Goal: Task Accomplishment & Management: Manage account settings

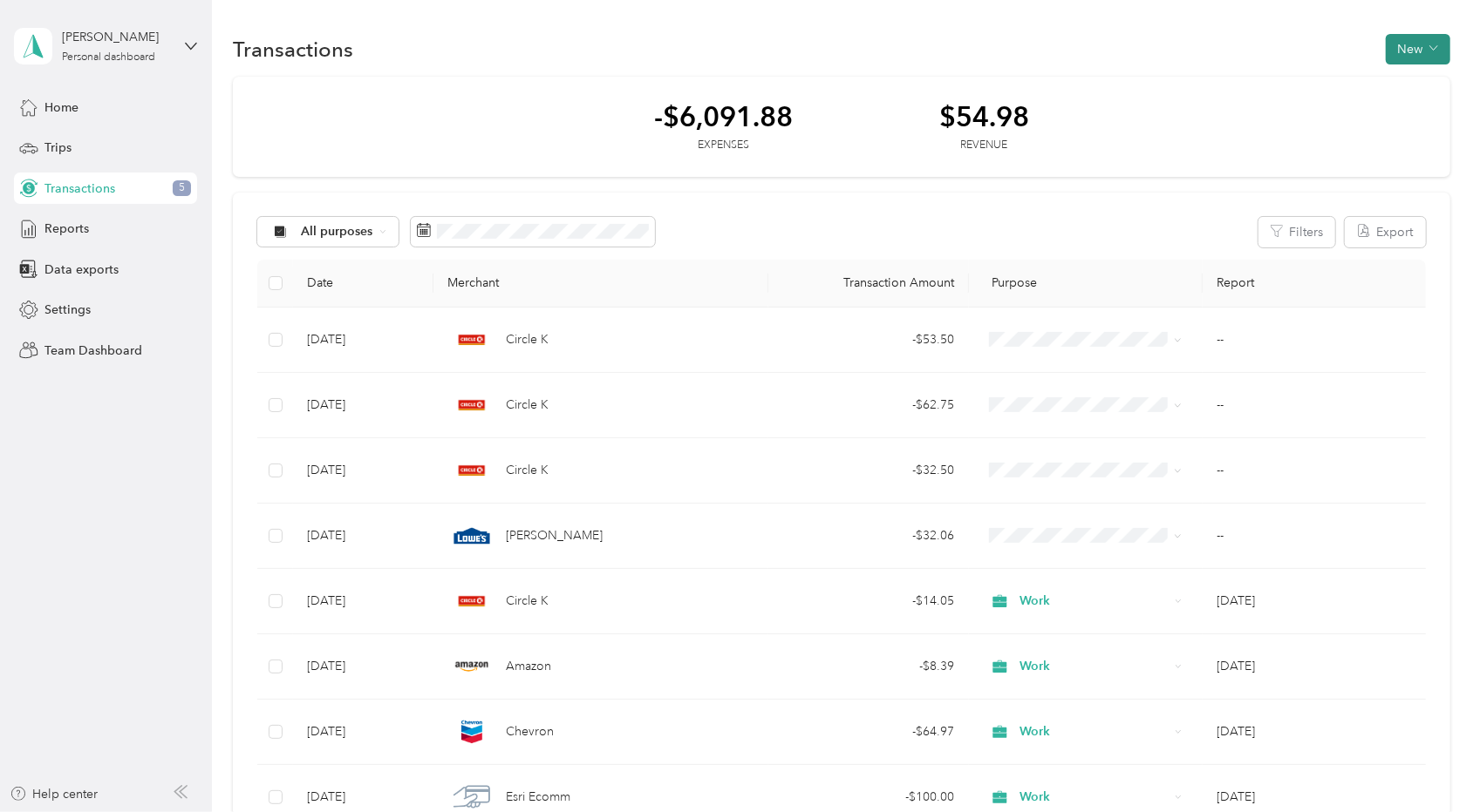
click at [1418, 48] on button "New" at bounding box center [1418, 49] width 65 height 31
click at [191, 42] on icon at bounding box center [190, 45] width 12 height 12
click at [82, 138] on div "Log out" at bounding box center [63, 144] width 67 height 19
